Goal: Task Accomplishment & Management: Complete application form

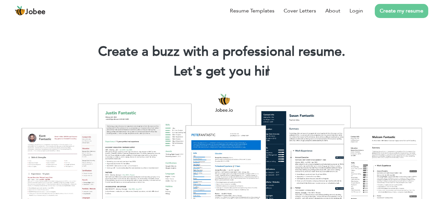
click at [421, 7] on link "Create my resume" at bounding box center [401, 11] width 53 height 14
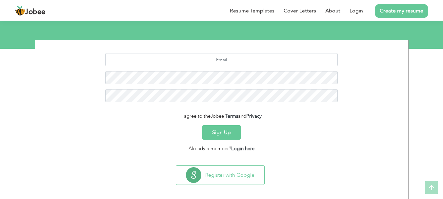
scroll to position [73, 0]
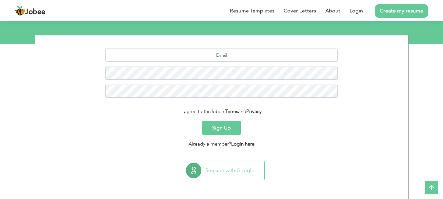
click at [223, 132] on button "Sign Up" at bounding box center [221, 128] width 38 height 14
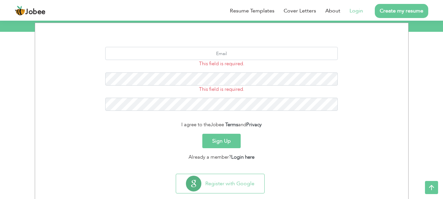
scroll to position [99, 0]
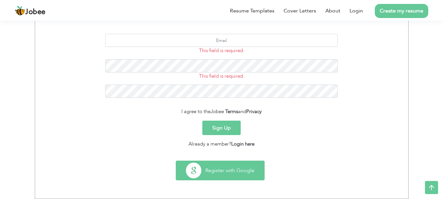
click at [195, 170] on button "Register with Google" at bounding box center [220, 170] width 88 height 19
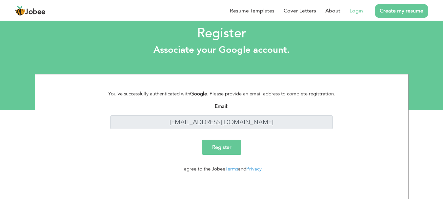
scroll to position [8, 0]
click at [220, 141] on input "Register" at bounding box center [221, 146] width 39 height 15
click at [230, 171] on link "Terms" at bounding box center [231, 168] width 13 height 7
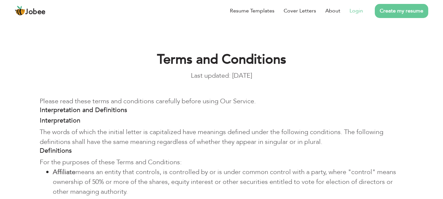
click at [348, 10] on li "Login" at bounding box center [351, 10] width 23 height 17
click at [353, 11] on link "Login" at bounding box center [355, 11] width 13 height 8
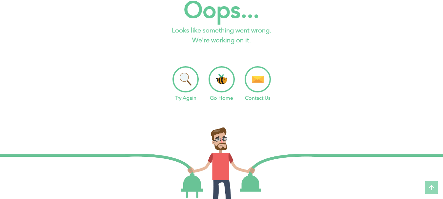
scroll to position [6, 0]
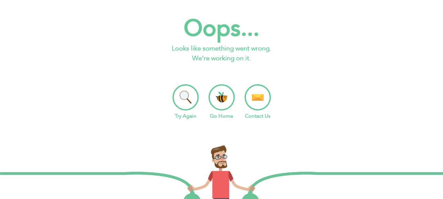
click at [219, 110] on li "Go Home" at bounding box center [221, 102] width 26 height 36
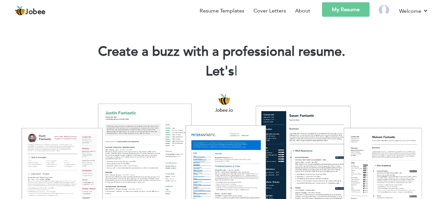
click at [352, 10] on link "My Resume" at bounding box center [346, 9] width 48 height 14
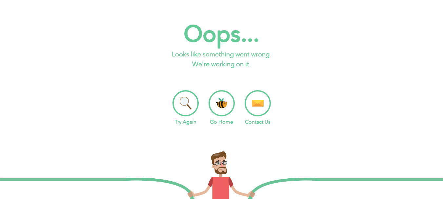
click at [213, 95] on li "Go Home" at bounding box center [221, 108] width 26 height 36
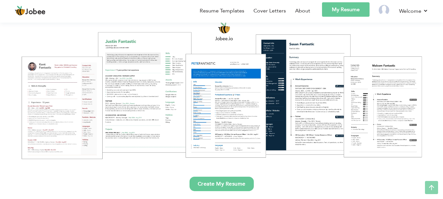
scroll to position [79, 0]
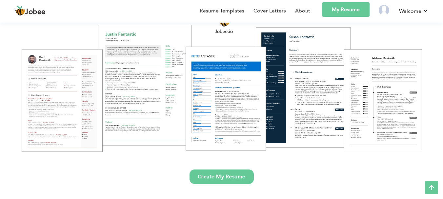
click at [245, 180] on link "Create My Resume" at bounding box center [221, 176] width 64 height 14
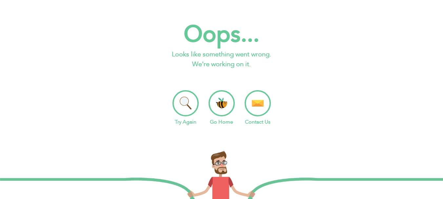
drag, startPoint x: 0, startPoint y: 0, endPoint x: 245, endPoint y: 180, distance: 303.9
drag, startPoint x: 245, startPoint y: 180, endPoint x: 297, endPoint y: 136, distance: 67.9
click at [297, 136] on div at bounding box center [221, 197] width 443 height 126
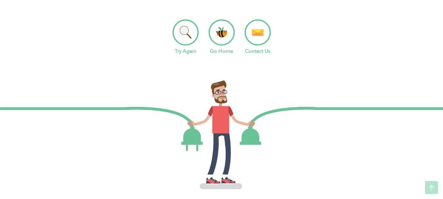
scroll to position [79, 0]
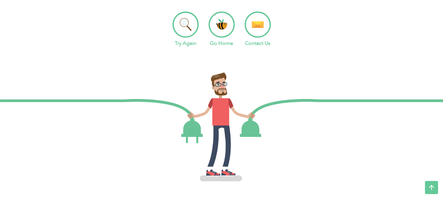
click at [437, 182] on icon at bounding box center [431, 187] width 13 height 13
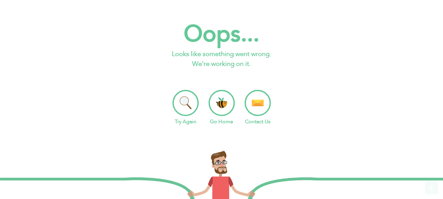
scroll to position [0, 0]
click at [217, 112] on li "Go Home" at bounding box center [221, 108] width 26 height 36
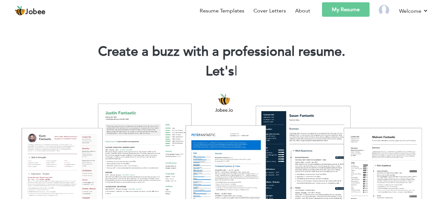
click at [359, 7] on link "My Resume" at bounding box center [346, 9] width 48 height 14
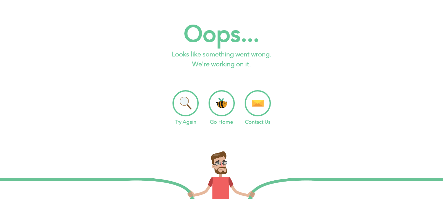
click at [191, 99] on li "Try Again" at bounding box center [185, 108] width 26 height 36
click at [230, 101] on li "Go Home" at bounding box center [221, 108] width 26 height 36
